Goal: Book appointment/travel/reservation

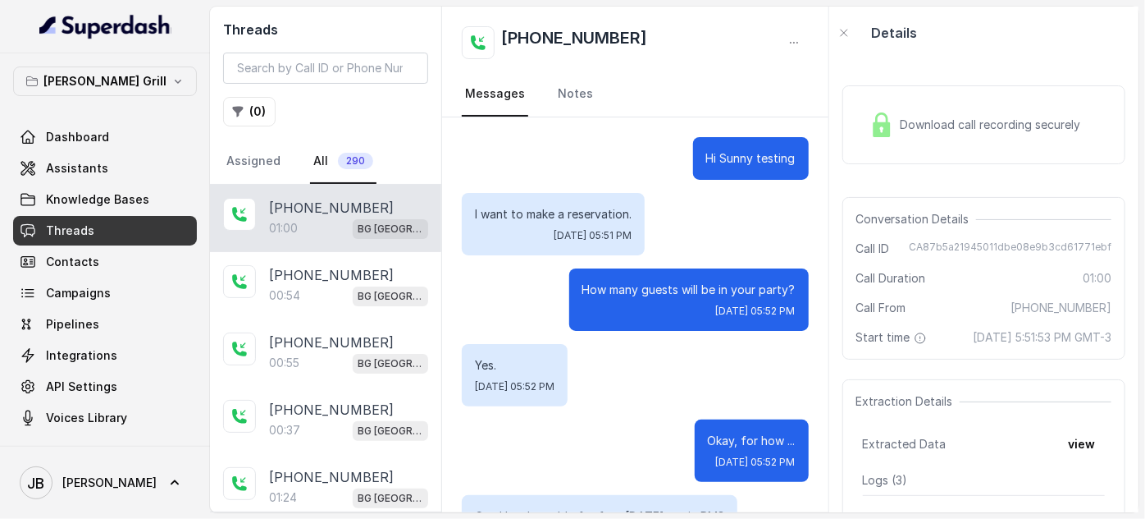
scroll to position [523, 0]
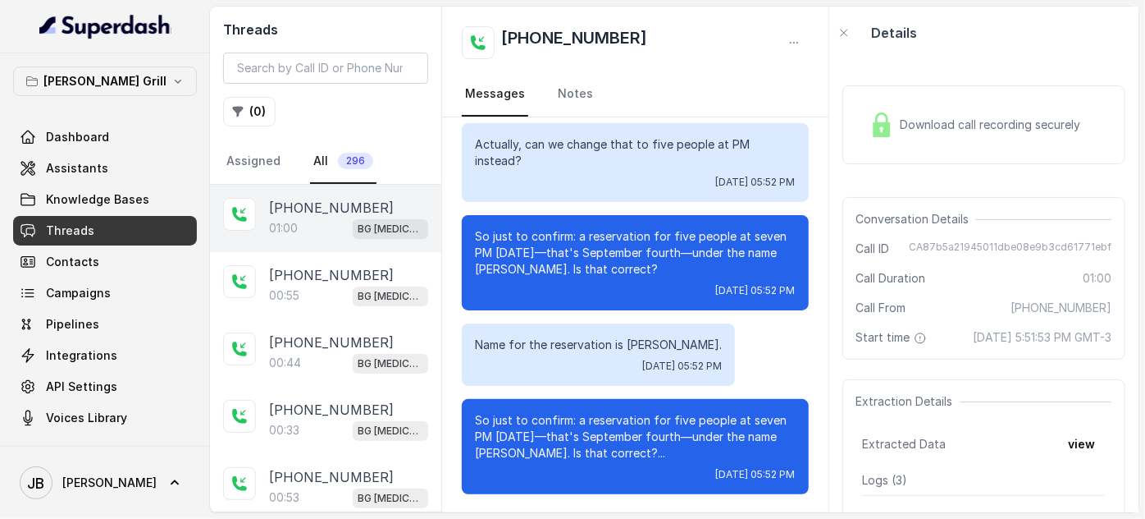
click at [351, 226] on div "01:00 BG [MEDICAL_DATA]" at bounding box center [348, 227] width 159 height 21
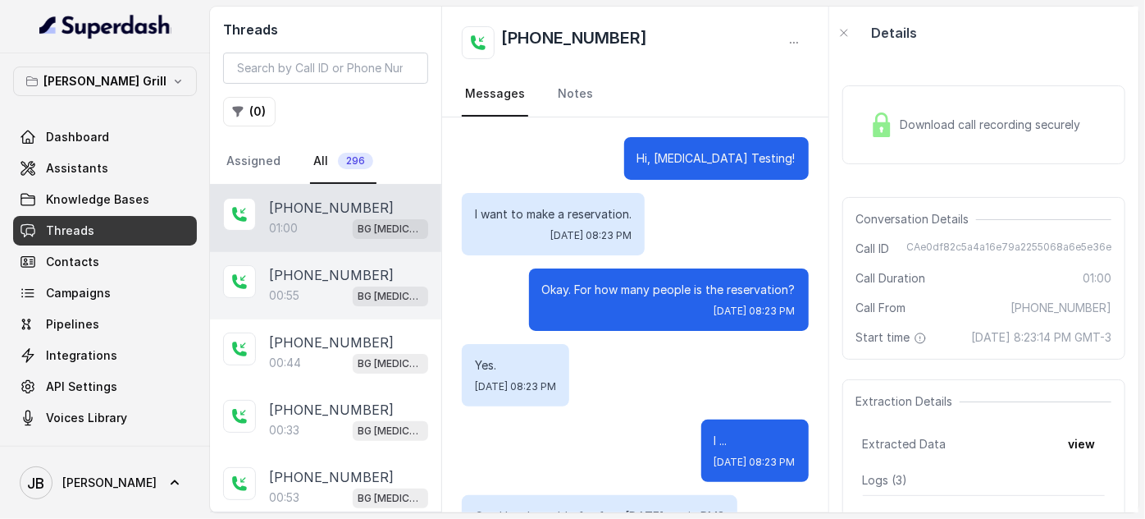
scroll to position [555, 0]
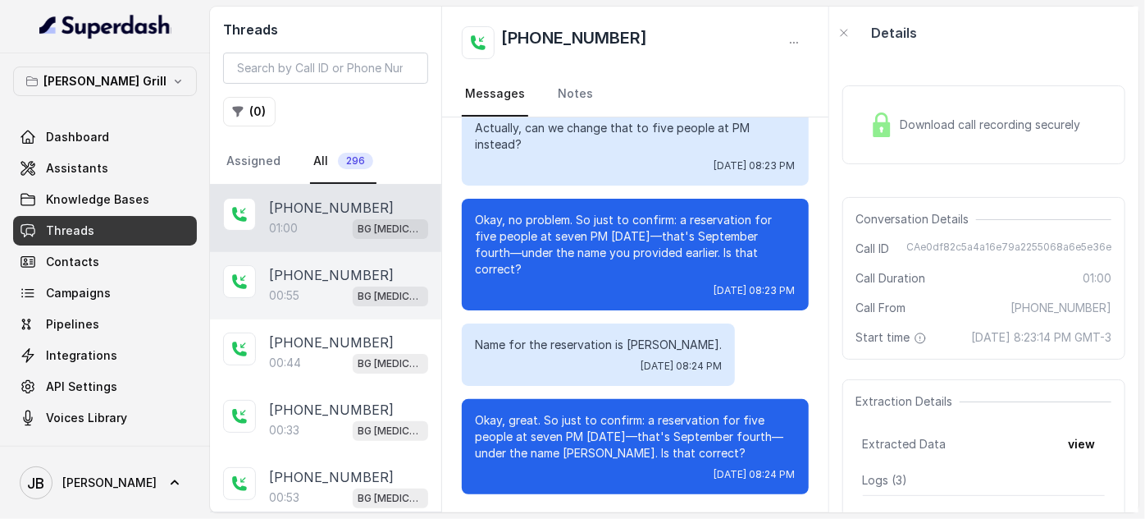
click at [336, 286] on div "00:55 BG [MEDICAL_DATA]" at bounding box center [348, 295] width 159 height 21
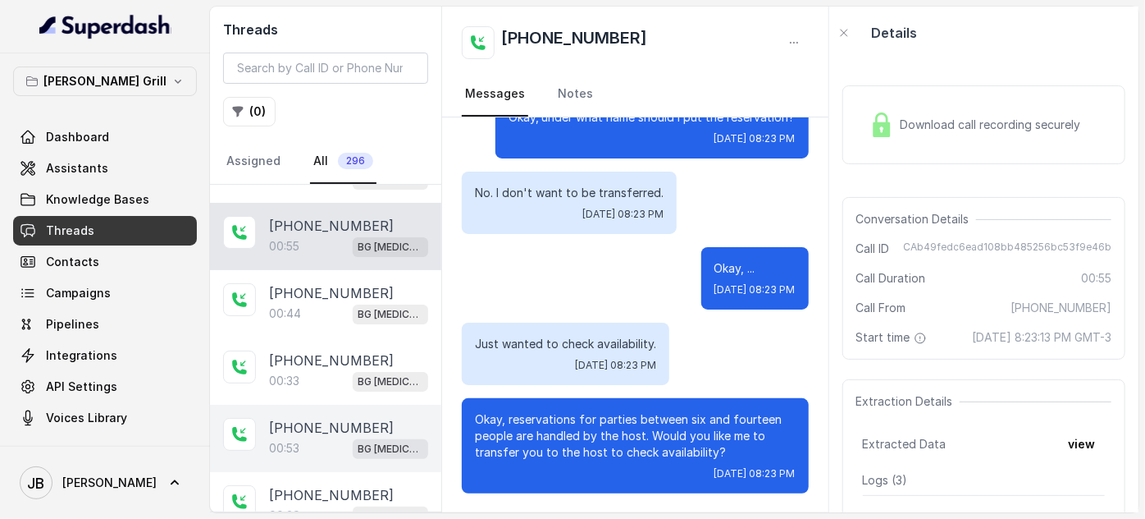
scroll to position [149, 0]
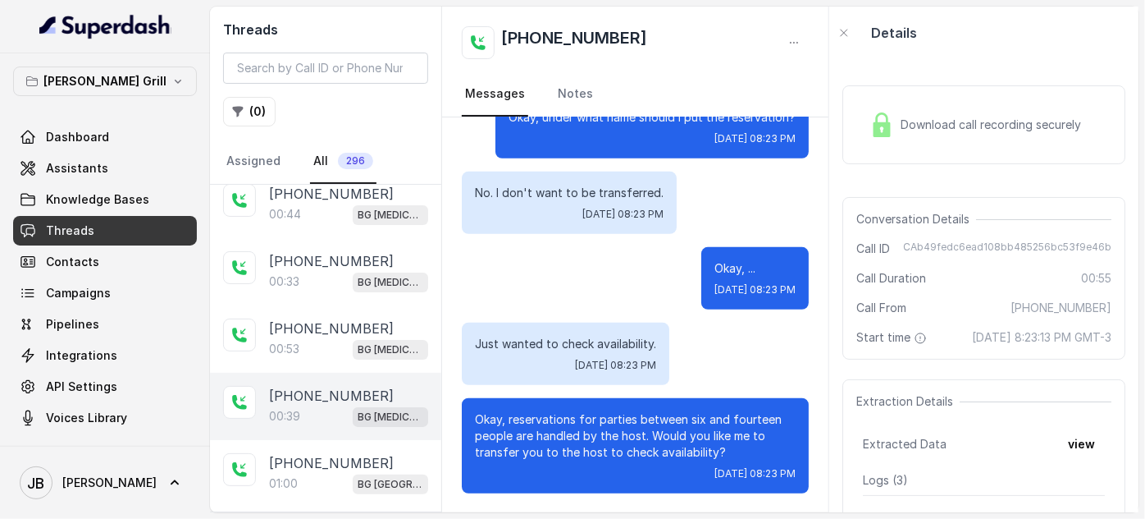
drag, startPoint x: 341, startPoint y: 352, endPoint x: 350, endPoint y: 393, distance: 42.0
click at [339, 351] on div "00:53 BG [MEDICAL_DATA]" at bounding box center [348, 348] width 159 height 21
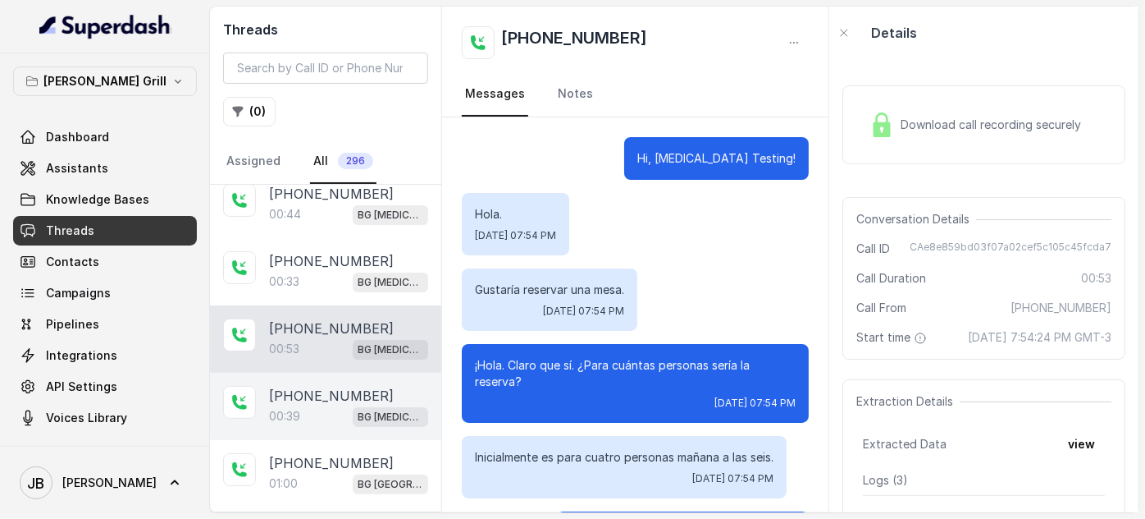
scroll to position [481, 0]
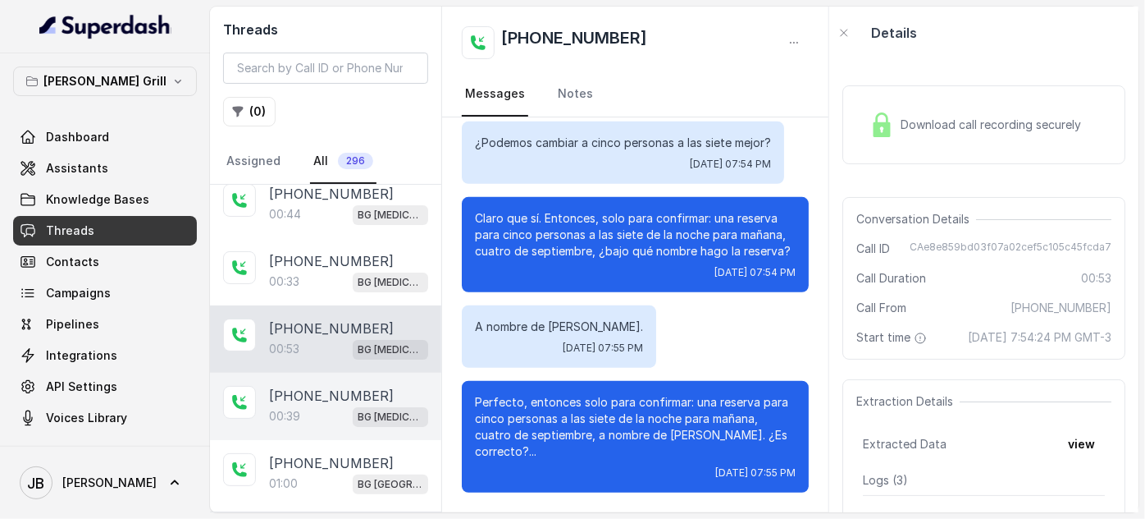
click at [352, 405] on div "00:39 BG [MEDICAL_DATA]" at bounding box center [348, 415] width 159 height 21
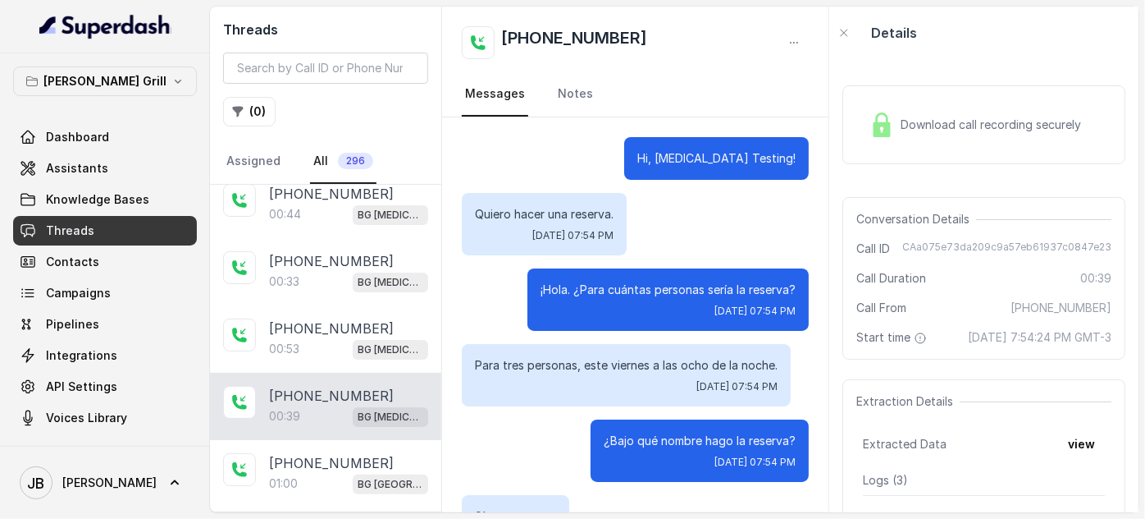
scroll to position [214, 0]
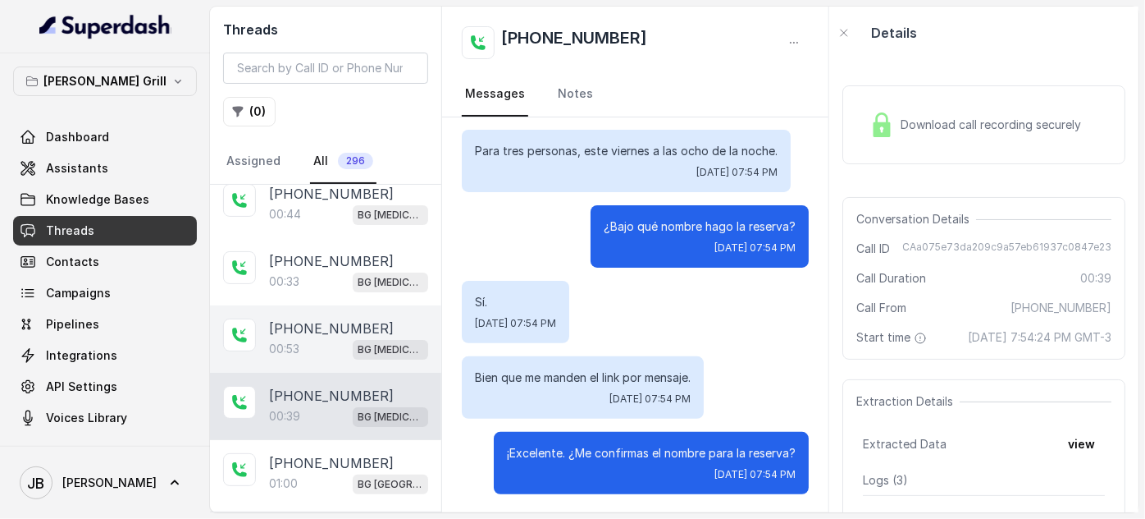
click at [280, 341] on p "00:53" at bounding box center [284, 349] width 30 height 16
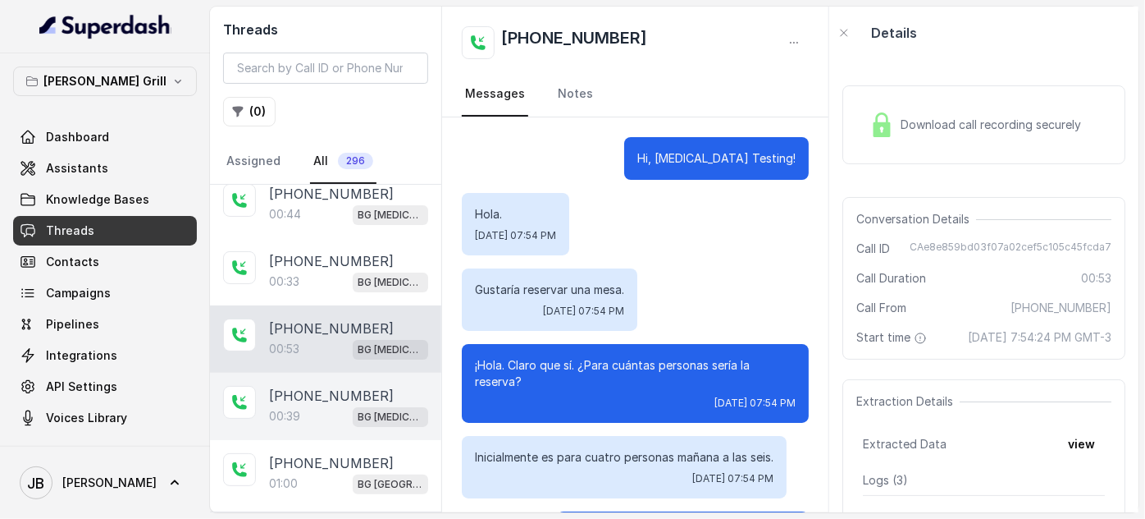
scroll to position [481, 0]
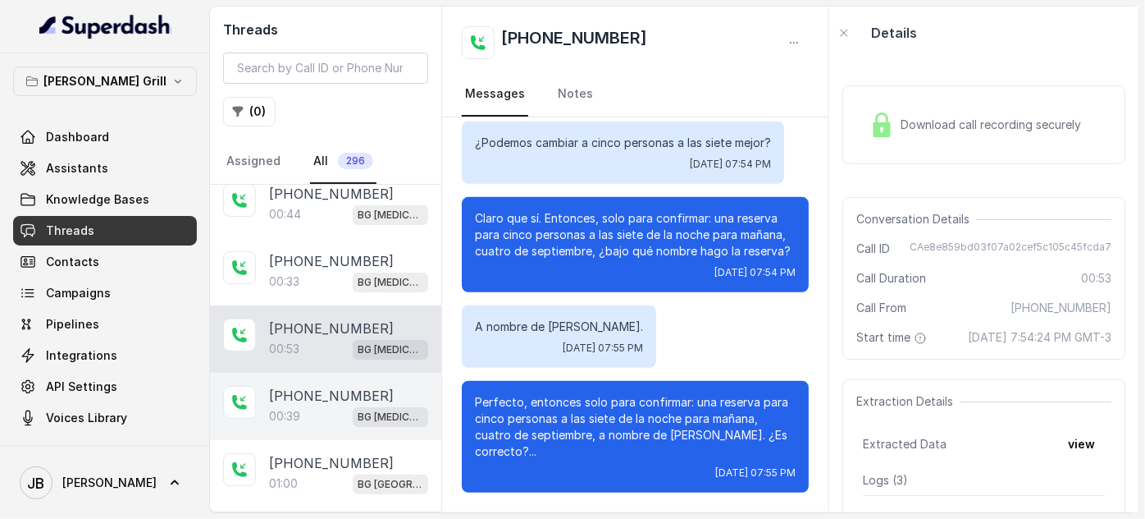
click at [309, 418] on div "00:39 BG [MEDICAL_DATA]" at bounding box center [348, 415] width 159 height 21
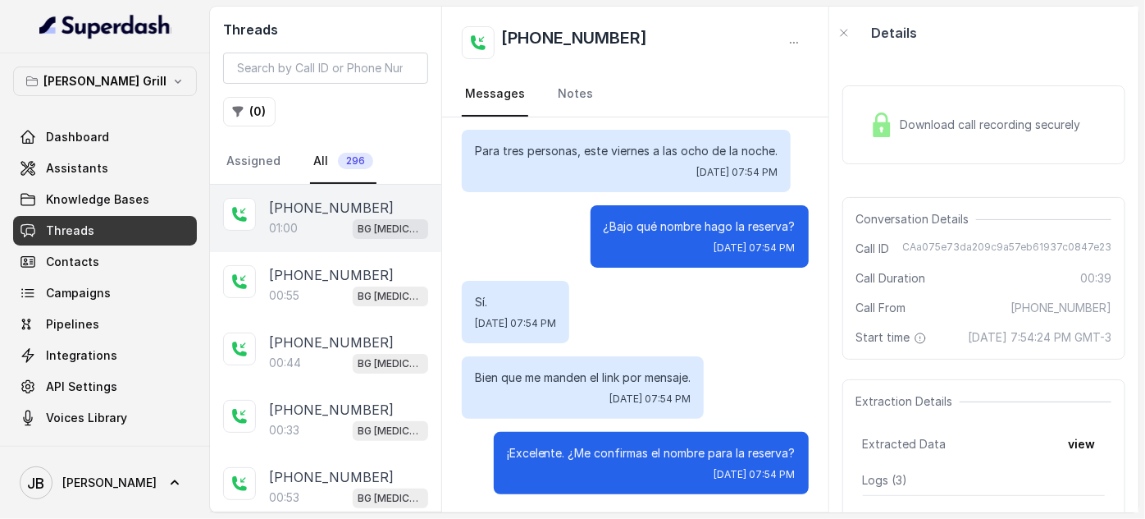
click at [330, 238] on div "[PHONE_NUMBER]:00 BG [MEDICAL_DATA]" at bounding box center [325, 218] width 231 height 67
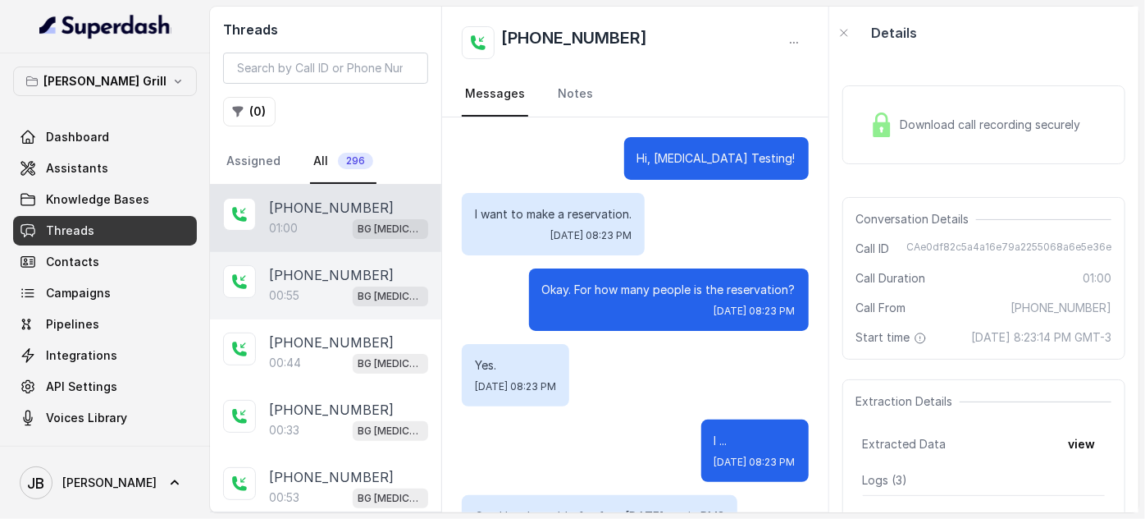
scroll to position [555, 0]
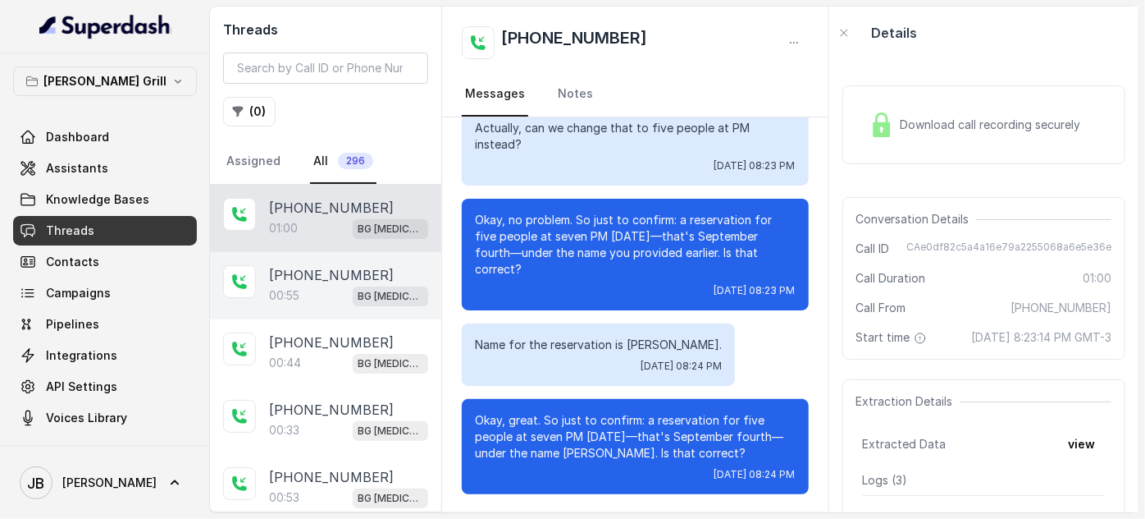
click at [312, 300] on div "00:55 BG [MEDICAL_DATA]" at bounding box center [348, 295] width 159 height 21
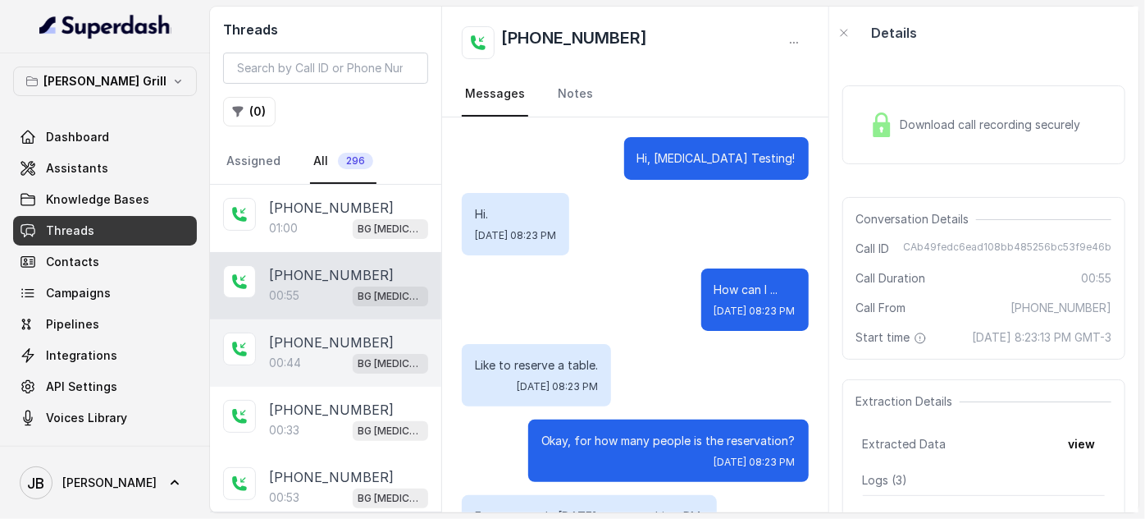
scroll to position [474, 0]
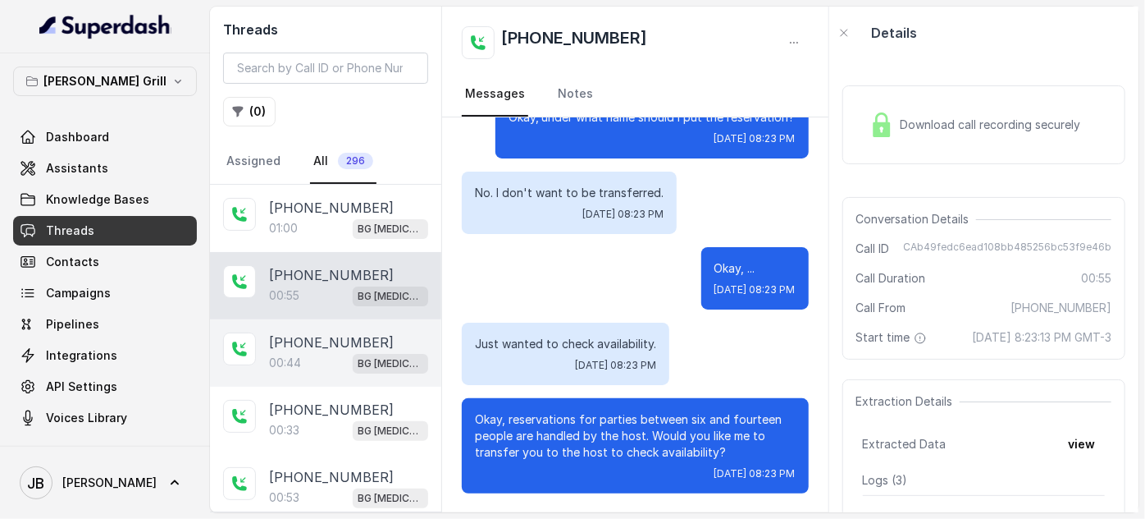
click at [330, 364] on div "00:44 BG [MEDICAL_DATA]" at bounding box center [348, 362] width 159 height 21
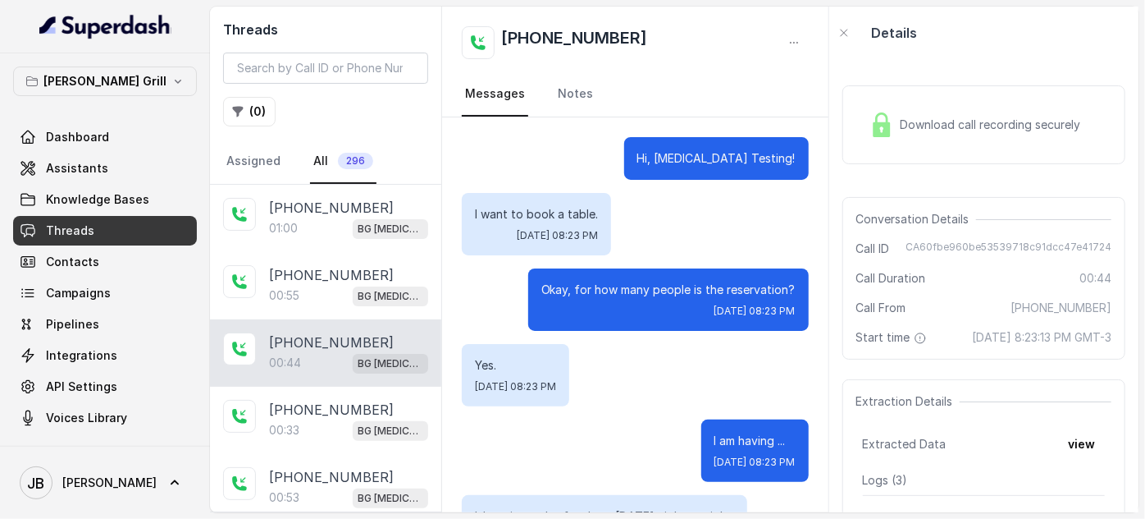
scroll to position [323, 0]
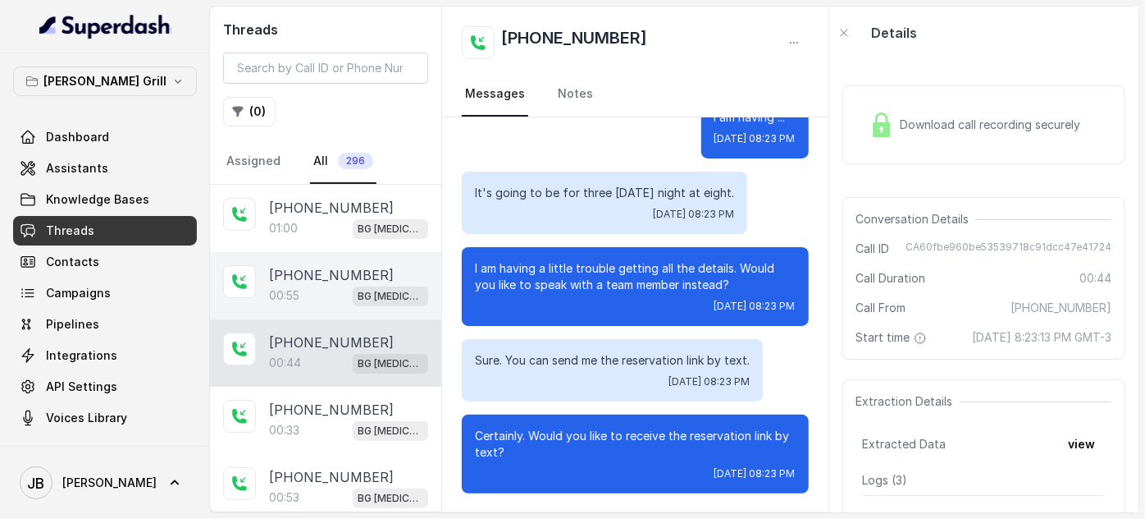
drag, startPoint x: 316, startPoint y: 291, endPoint x: 309, endPoint y: 254, distance: 37.5
click at [315, 290] on div "00:55 BG [MEDICAL_DATA]" at bounding box center [348, 295] width 159 height 21
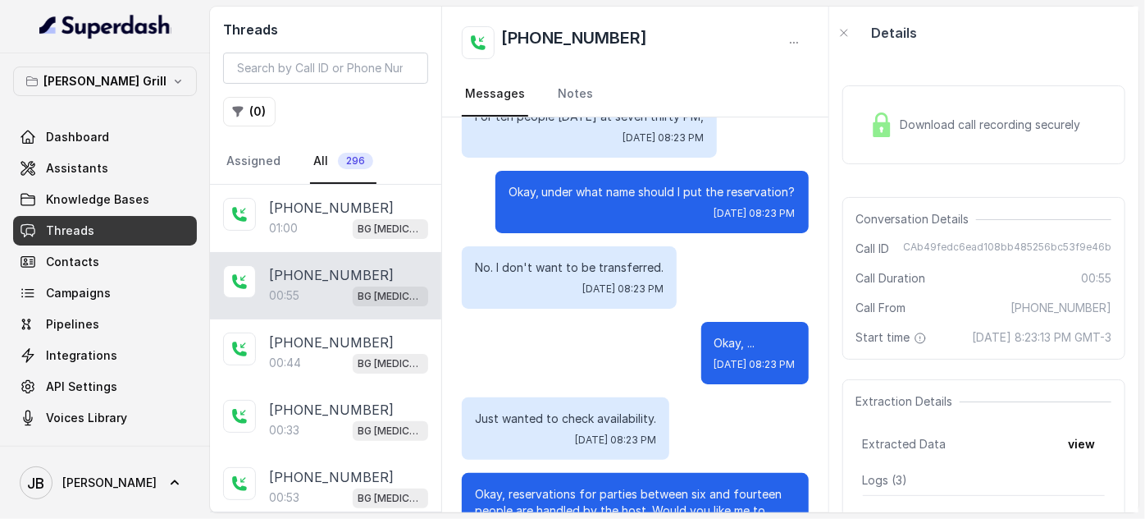
scroll to position [325, 0]
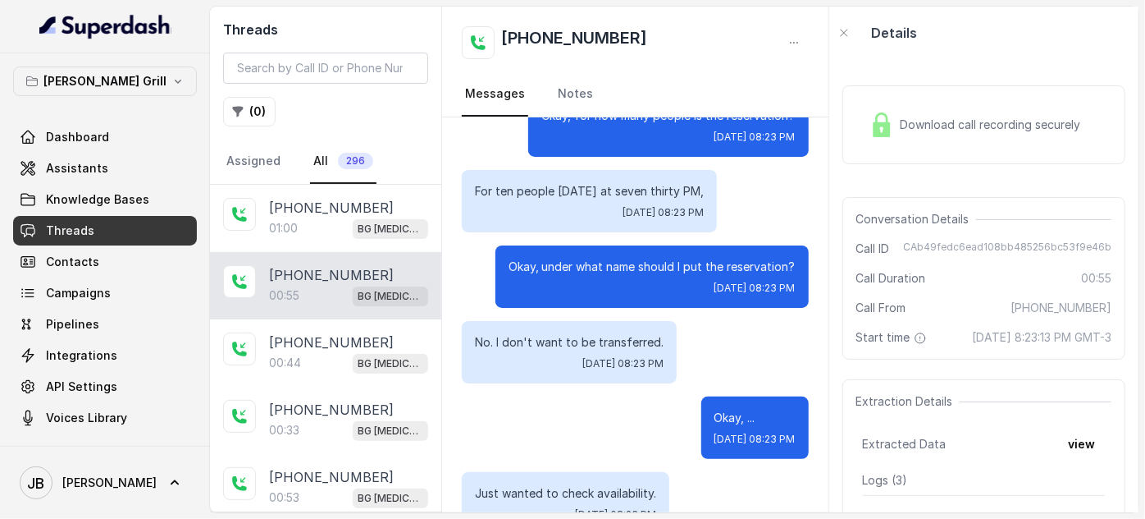
click at [663, 253] on div "Okay, under what name should I put the reservation? [DATE] 08:23 PM" at bounding box center [652, 276] width 313 height 62
click at [663, 263] on p "Okay, under what name should I put the reservation?" at bounding box center [652, 266] width 287 height 16
click at [729, 334] on div "No. I don't want to be transferred. [DATE] 08:23 PM" at bounding box center [635, 352] width 347 height 62
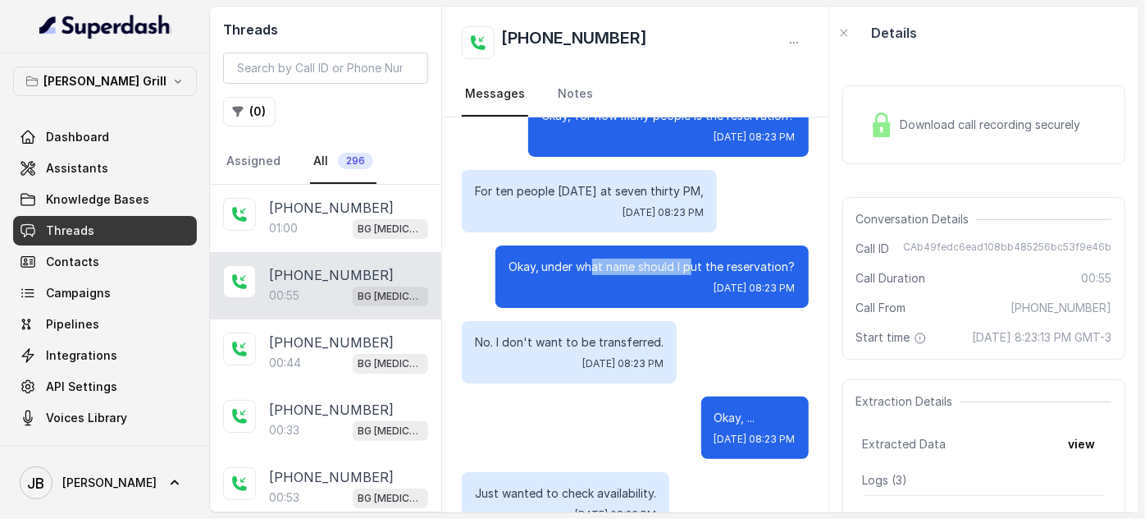
drag, startPoint x: 610, startPoint y: 262, endPoint x: 688, endPoint y: 260, distance: 77.1
click at [687, 262] on p "Okay, under what name should I put the reservation?" at bounding box center [652, 266] width 287 height 16
drag, startPoint x: 688, startPoint y: 260, endPoint x: 733, endPoint y: 279, distance: 48.9
click at [688, 260] on p "Okay, under what name should I put the reservation?" at bounding box center [652, 266] width 287 height 16
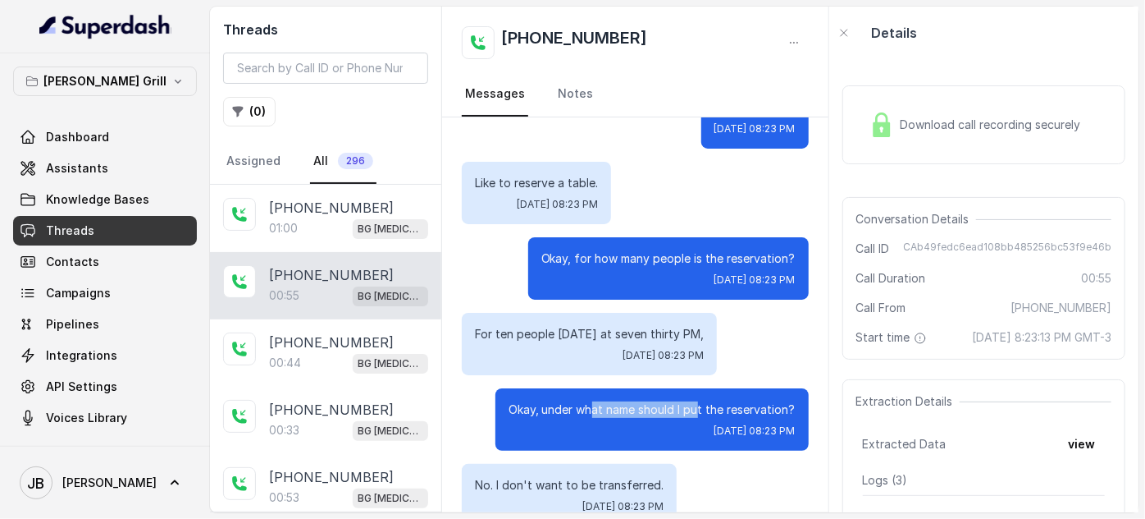
scroll to position [176, 0]
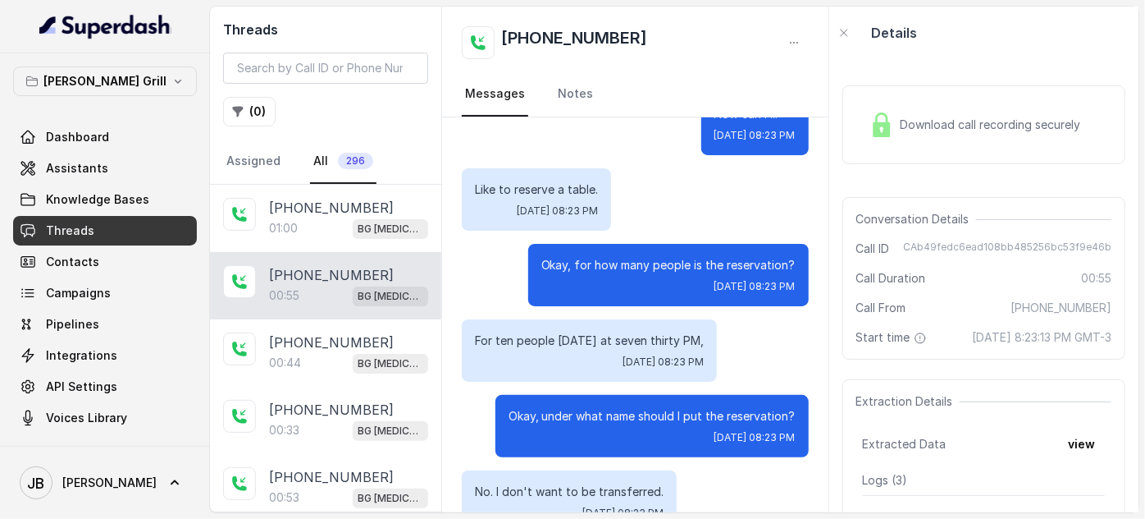
click at [615, 269] on p "Okay, for how many people is the reservation?" at bounding box center [669, 265] width 254 height 16
click at [619, 268] on p "Okay, for how many people is the reservation?" at bounding box center [669, 265] width 254 height 16
click at [715, 290] on span "[DATE] 08:23 PM" at bounding box center [755, 286] width 81 height 13
drag, startPoint x: 519, startPoint y: 338, endPoint x: 633, endPoint y: 322, distance: 114.4
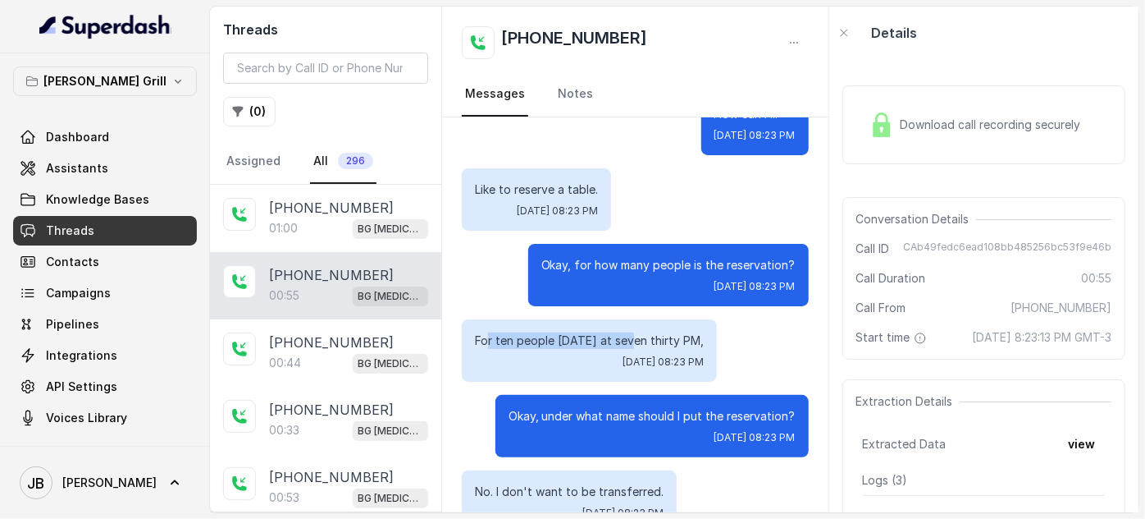
click at [633, 322] on div "For ten people [DATE] at seven thirty PM[DATE], 08:23 PM" at bounding box center [589, 350] width 255 height 62
drag, startPoint x: 633, startPoint y: 322, endPoint x: 689, endPoint y: 340, distance: 59.4
click at [633, 321] on div "For ten people [DATE] at seven thirty PM[DATE], 08:23 PM" at bounding box center [589, 350] width 255 height 62
click at [689, 341] on p "For ten people [DATE] at seven thirty PM," at bounding box center [589, 340] width 229 height 16
drag, startPoint x: 726, startPoint y: 347, endPoint x: 555, endPoint y: 368, distance: 172.8
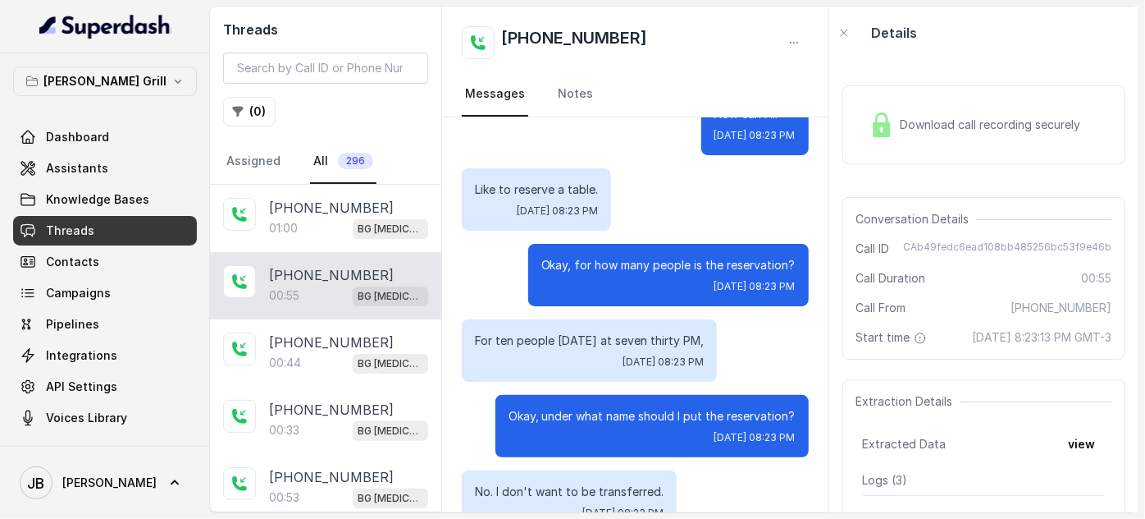
click at [492, 338] on div "For ten people [DATE] at seven thirty PM[DATE], 08:23 PM" at bounding box center [589, 350] width 255 height 62
click at [562, 373] on div "For ten people [DATE] at seven thirty PM[DATE], 08:23 PM" at bounding box center [589, 350] width 255 height 62
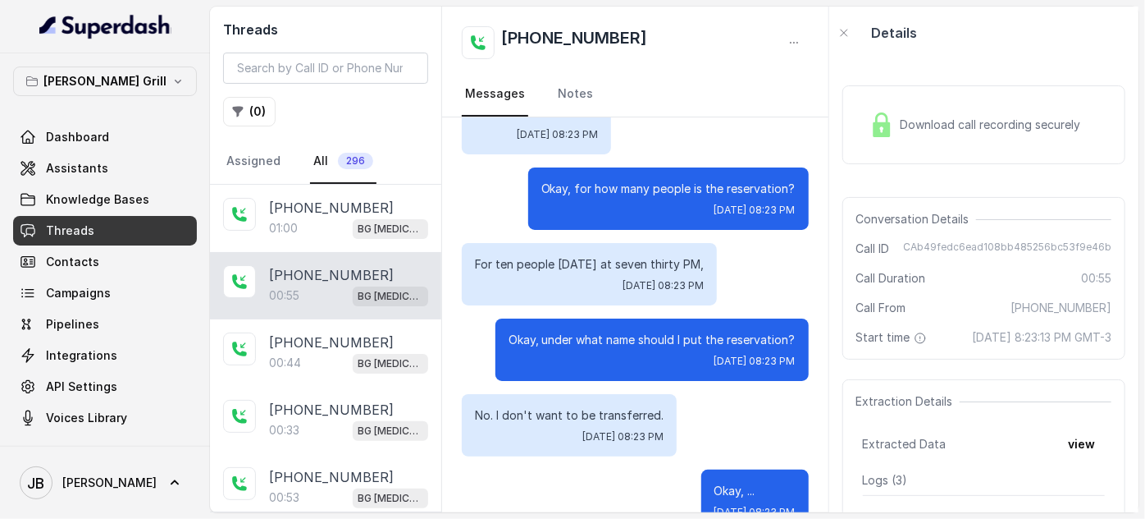
scroll to position [400, 0]
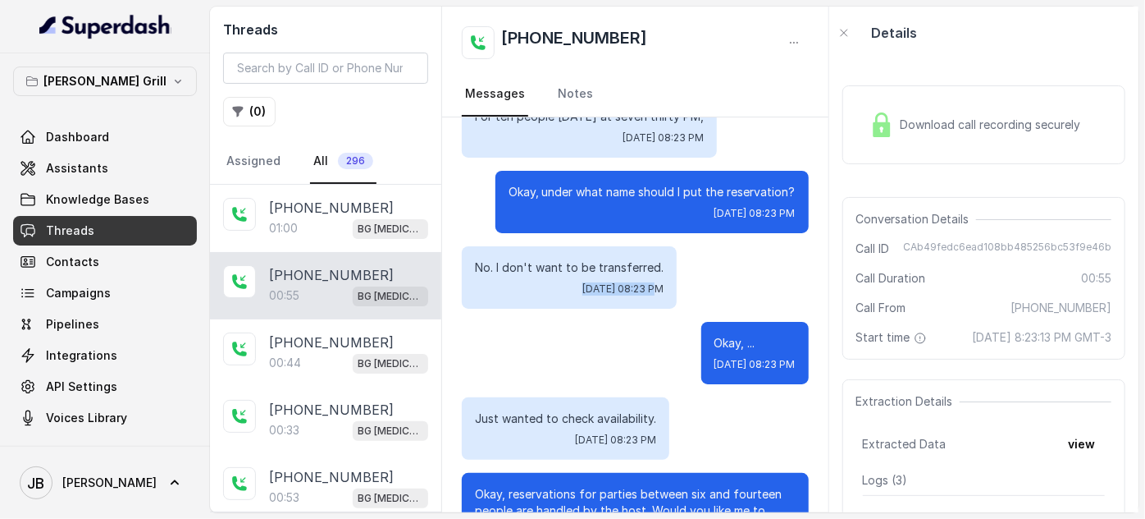
drag, startPoint x: 509, startPoint y: 279, endPoint x: 612, endPoint y: 284, distance: 103.5
click at [612, 284] on div "No. I don't want to be transferred. [DATE] 08:23 PM" at bounding box center [569, 277] width 215 height 62
drag, startPoint x: 612, startPoint y: 284, endPoint x: 631, endPoint y: 299, distance: 24.0
click at [611, 286] on span "[DATE] 08:23 PM" at bounding box center [623, 288] width 81 height 13
click at [702, 356] on div "Okay, ... [DATE] 08:23 PM" at bounding box center [755, 353] width 107 height 62
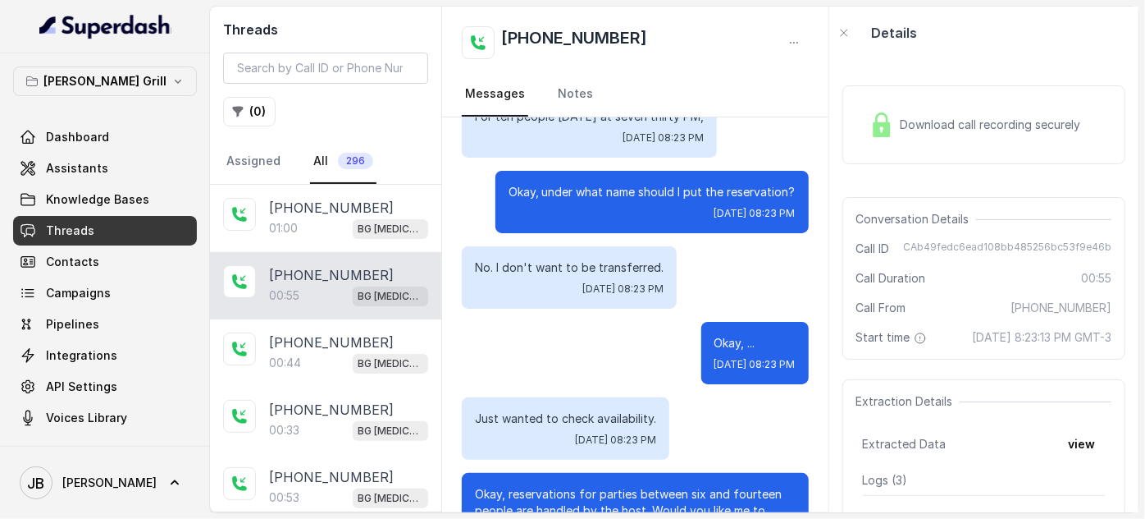
scroll to position [474, 0]
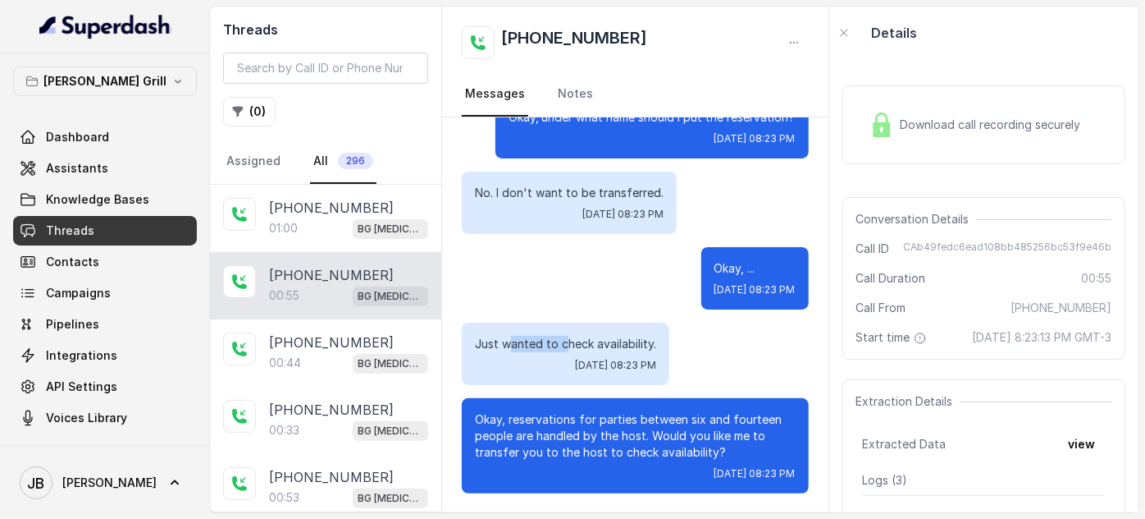
drag, startPoint x: 507, startPoint y: 348, endPoint x: 617, endPoint y: 333, distance: 110.9
click at [615, 334] on div "Just wanted to check availability. [DATE] 08:23 PM" at bounding box center [566, 353] width 208 height 62
drag, startPoint x: 565, startPoint y: 414, endPoint x: 551, endPoint y: 418, distance: 14.0
click at [565, 413] on p "Okay, reservations for parties between six and fourteen people are handled by t…" at bounding box center [635, 435] width 321 height 49
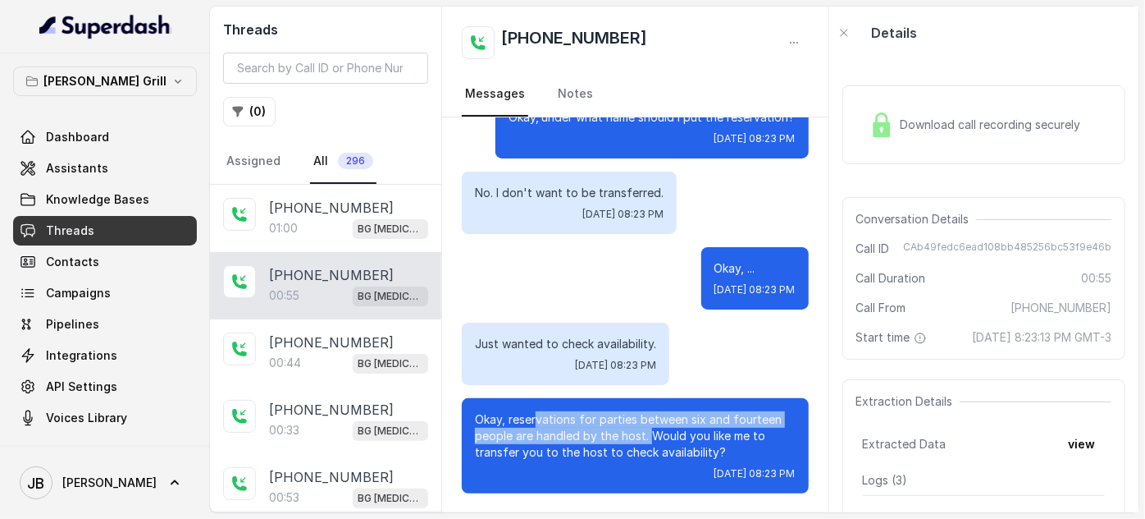
drag, startPoint x: 539, startPoint y: 419, endPoint x: 696, endPoint y: 433, distance: 157.3
click at [678, 435] on p "Okay, reservations for parties between six and fourteen people are handled by t…" at bounding box center [635, 435] width 321 height 49
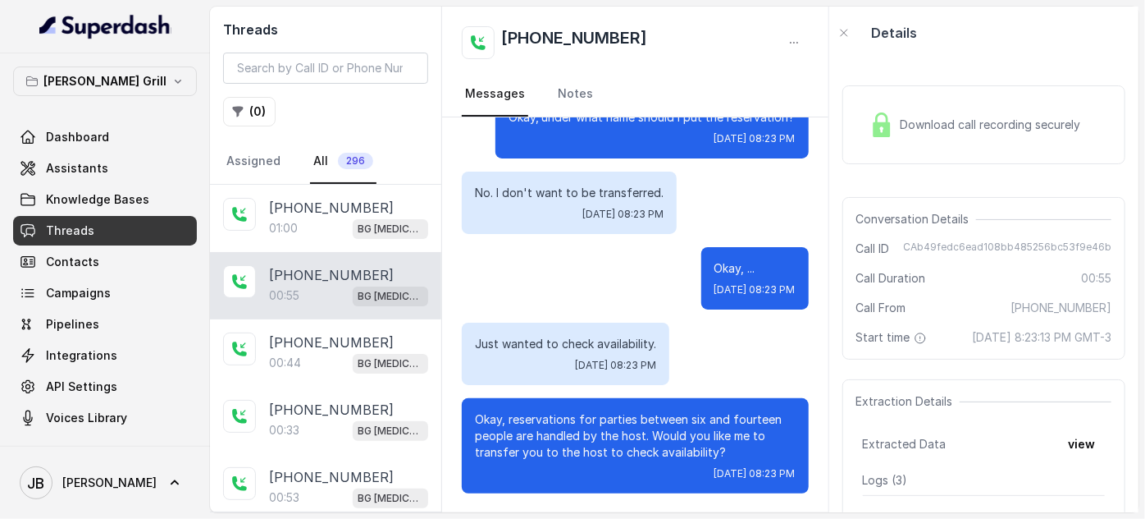
click at [700, 433] on p "Okay, reservations for parties between six and fourteen people are handled by t…" at bounding box center [635, 435] width 321 height 49
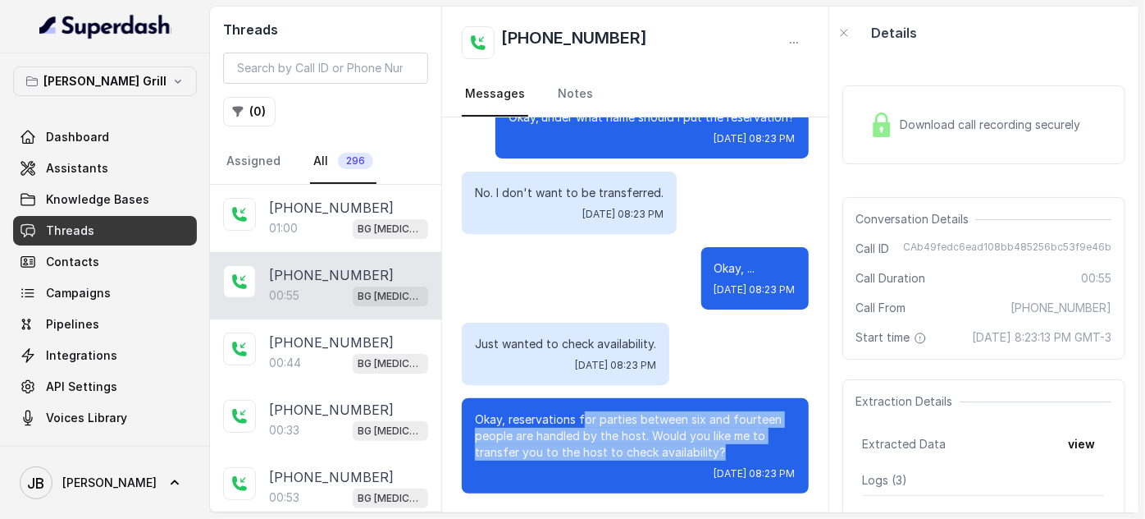
drag, startPoint x: 715, startPoint y: 453, endPoint x: 600, endPoint y: 422, distance: 119.0
click at [591, 420] on p "Okay, reservations for parties between six and fourteen people are handled by t…" at bounding box center [635, 435] width 321 height 49
click at [711, 448] on p "Okay, reservations for parties between six and fourteen people are handled by t…" at bounding box center [635, 435] width 321 height 49
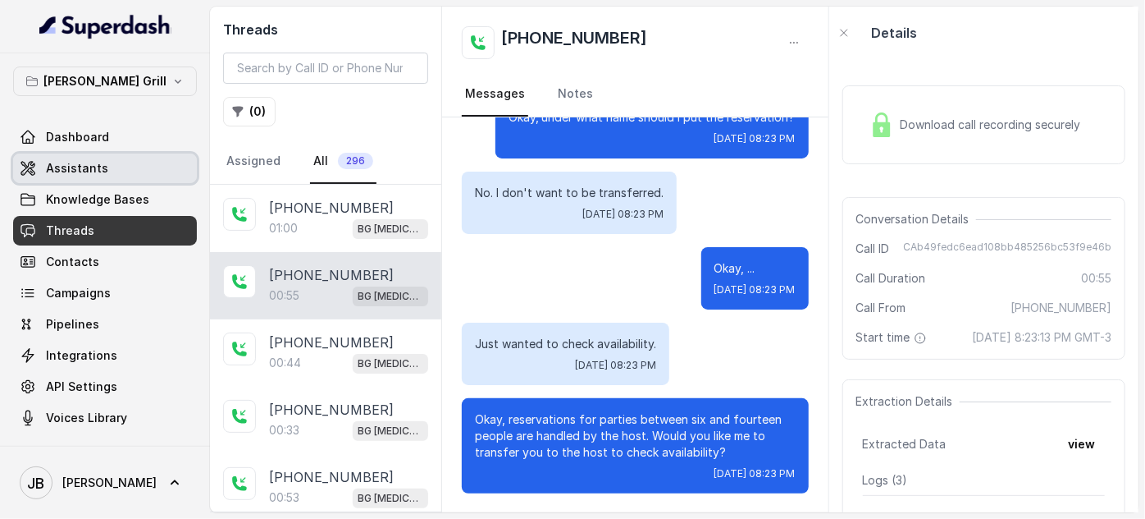
click at [113, 176] on link "Assistants" at bounding box center [105, 168] width 184 height 30
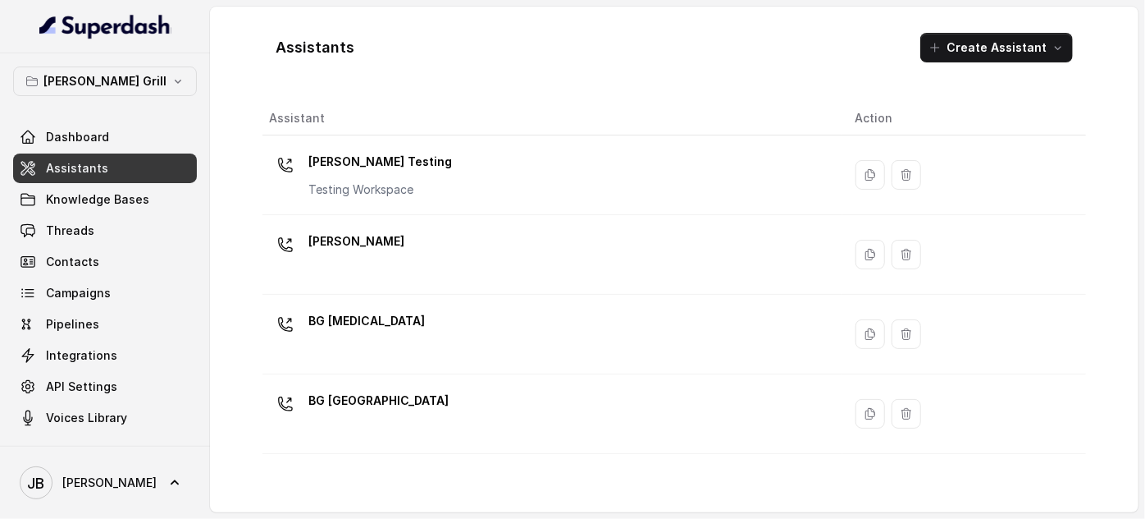
click at [592, 506] on div "Assistants Create Assistant Assistant Action [PERSON_NAME] Testing Testing Work…" at bounding box center [674, 259] width 929 height 505
